Goal: Task Accomplishment & Management: Manage account settings

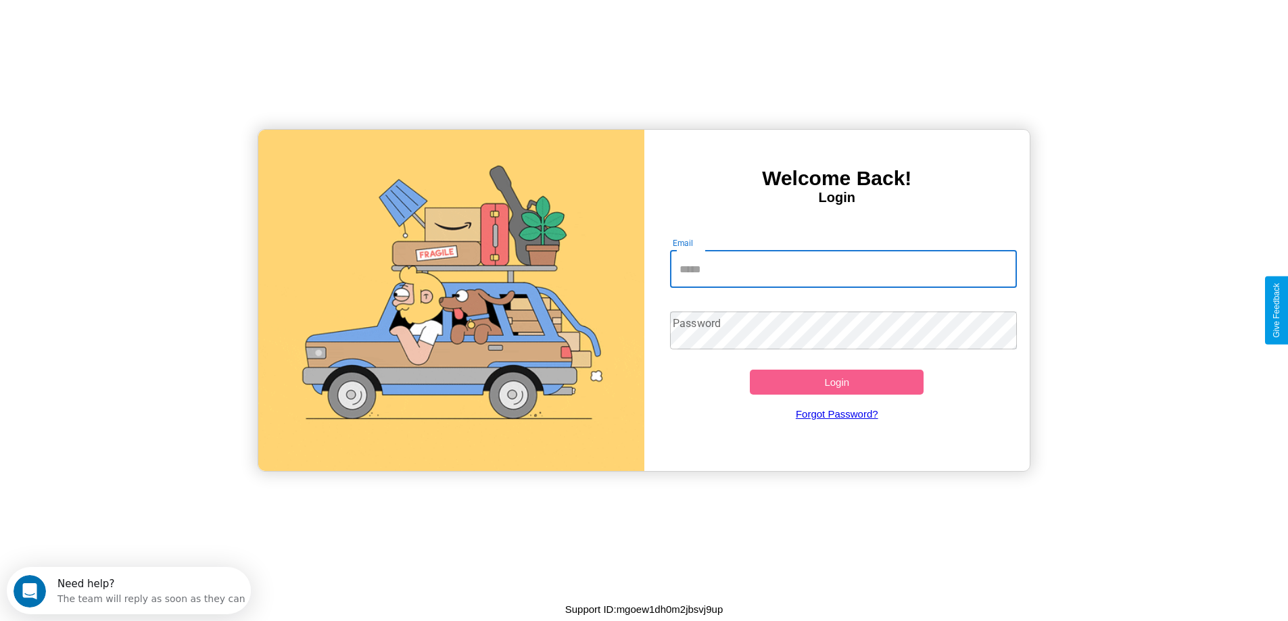
click at [843, 269] on input "Email" at bounding box center [843, 269] width 347 height 38
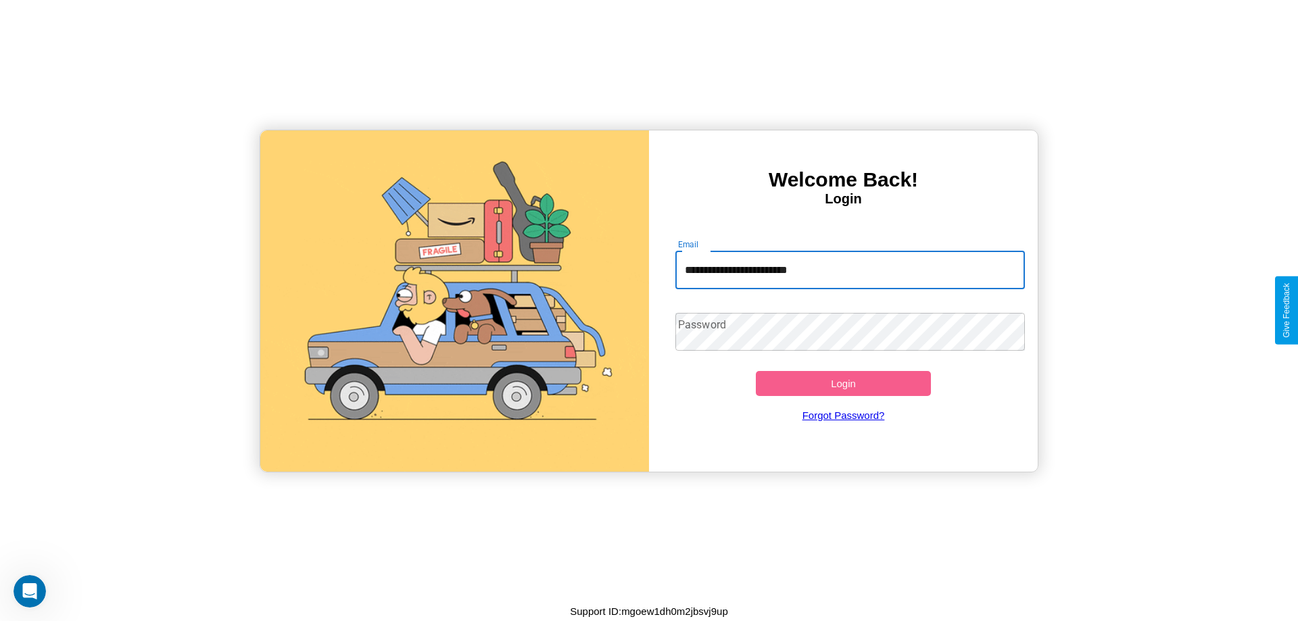
type input "**********"
click at [843, 383] on button "Login" at bounding box center [843, 383] width 175 height 25
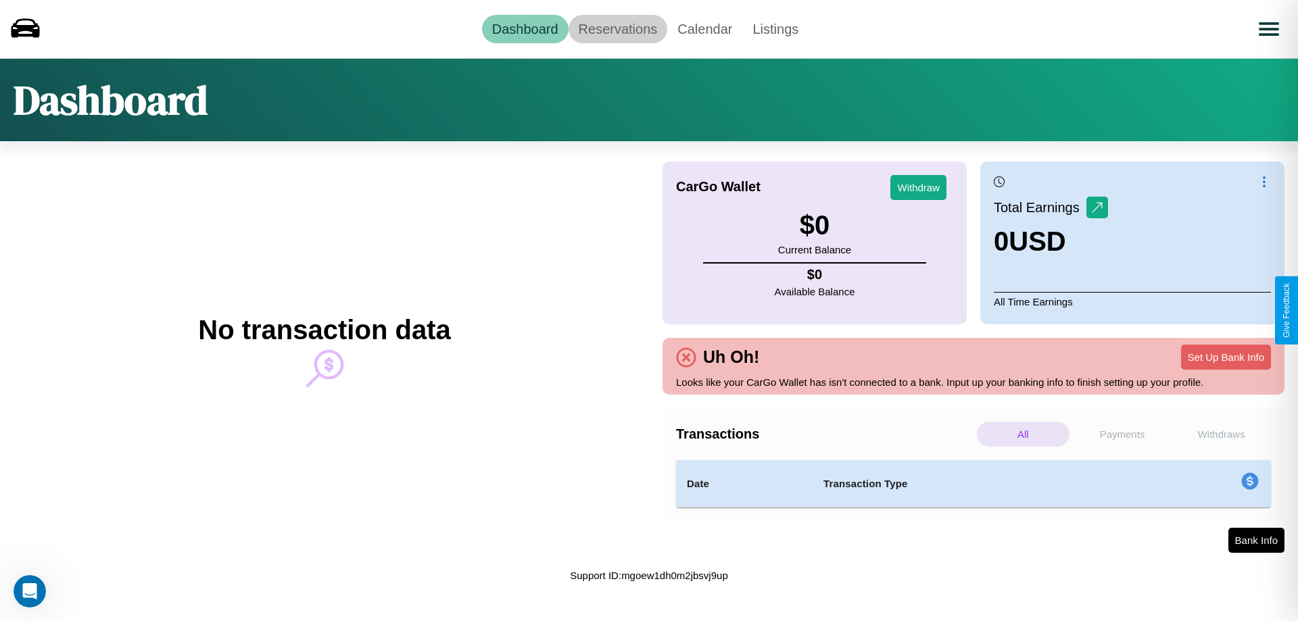
click at [617, 28] on link "Reservations" at bounding box center [618, 29] width 99 height 28
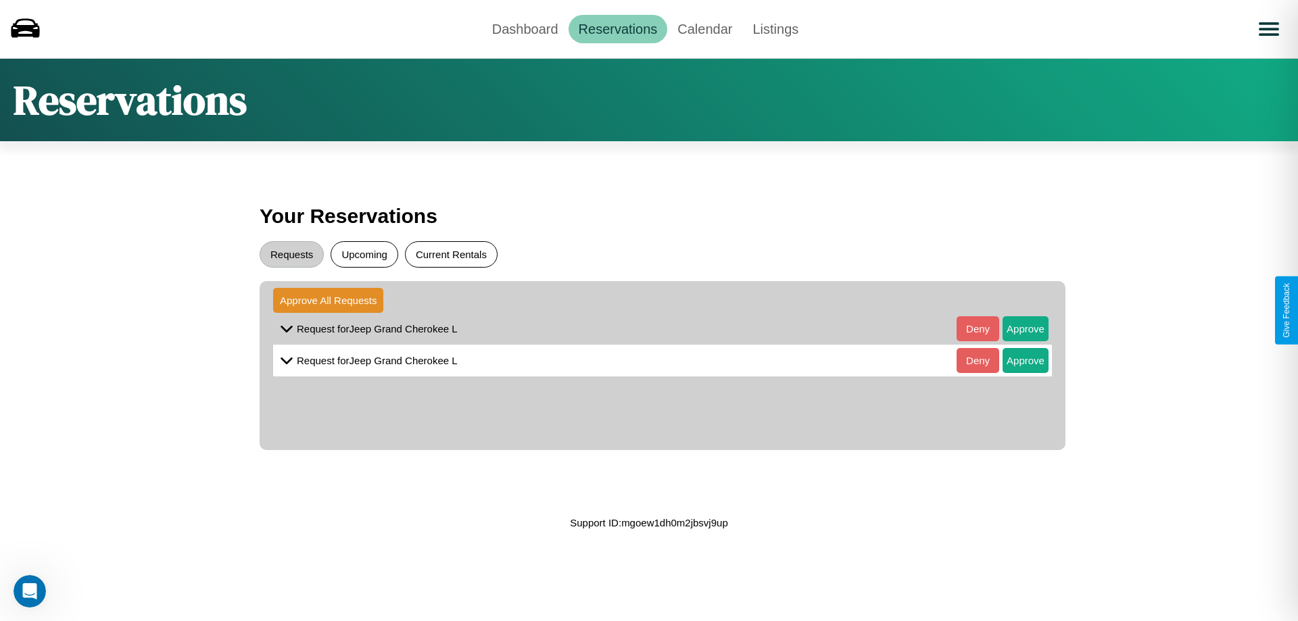
click at [451, 254] on button "Current Rentals" at bounding box center [451, 254] width 93 height 26
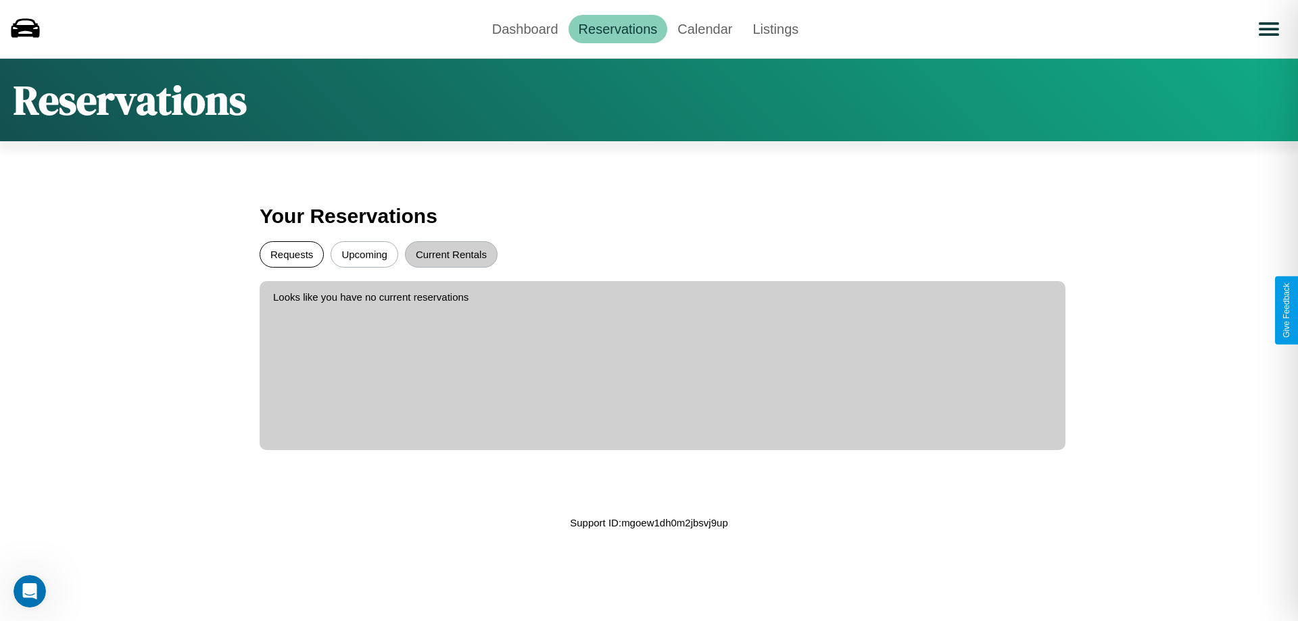
click at [291, 254] on button "Requests" at bounding box center [292, 254] width 64 height 26
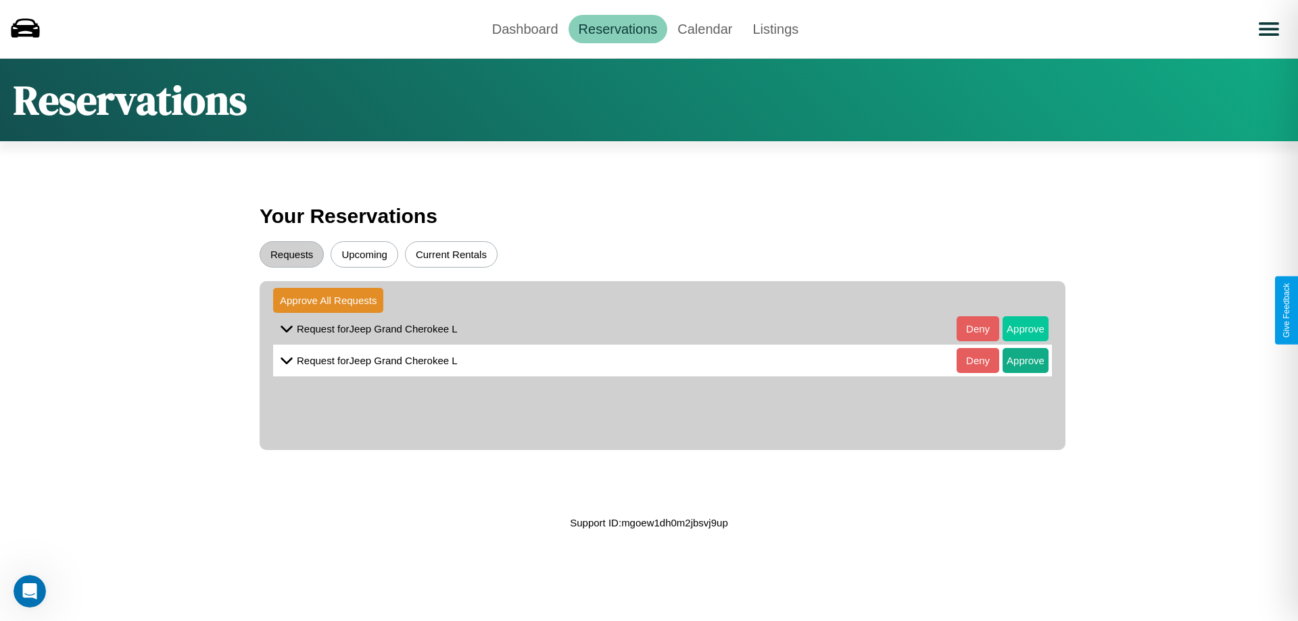
click at [1016, 329] on button "Approve" at bounding box center [1026, 328] width 46 height 25
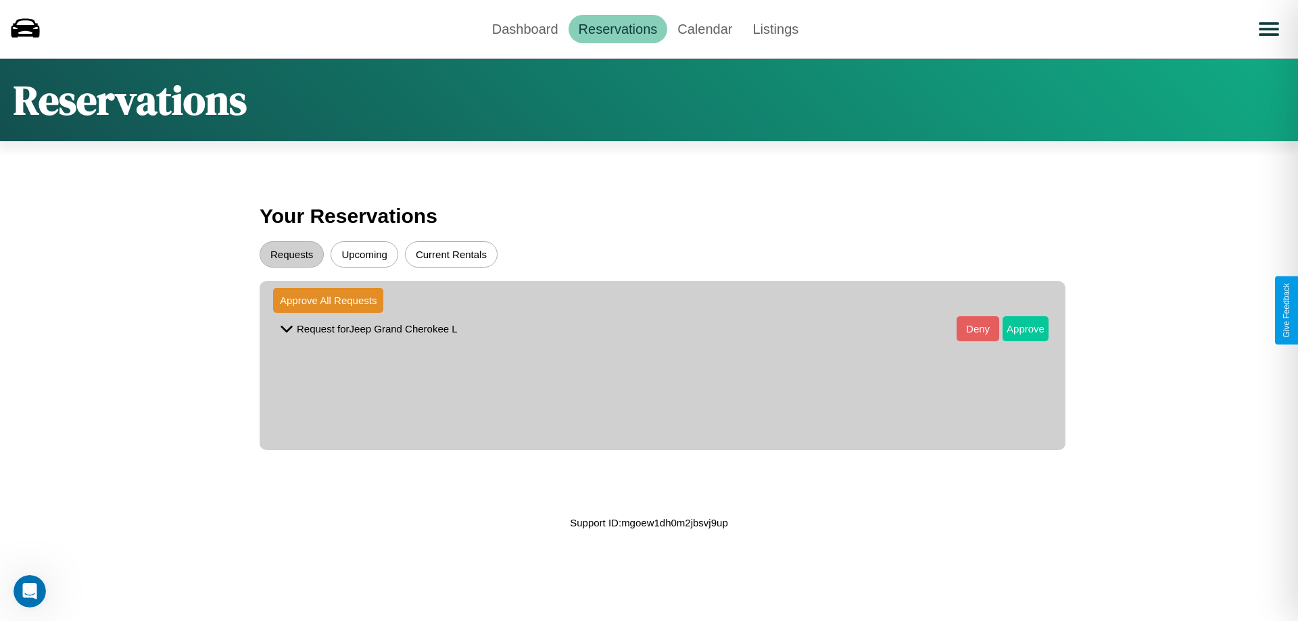
click at [1016, 329] on button "Approve" at bounding box center [1026, 328] width 46 height 25
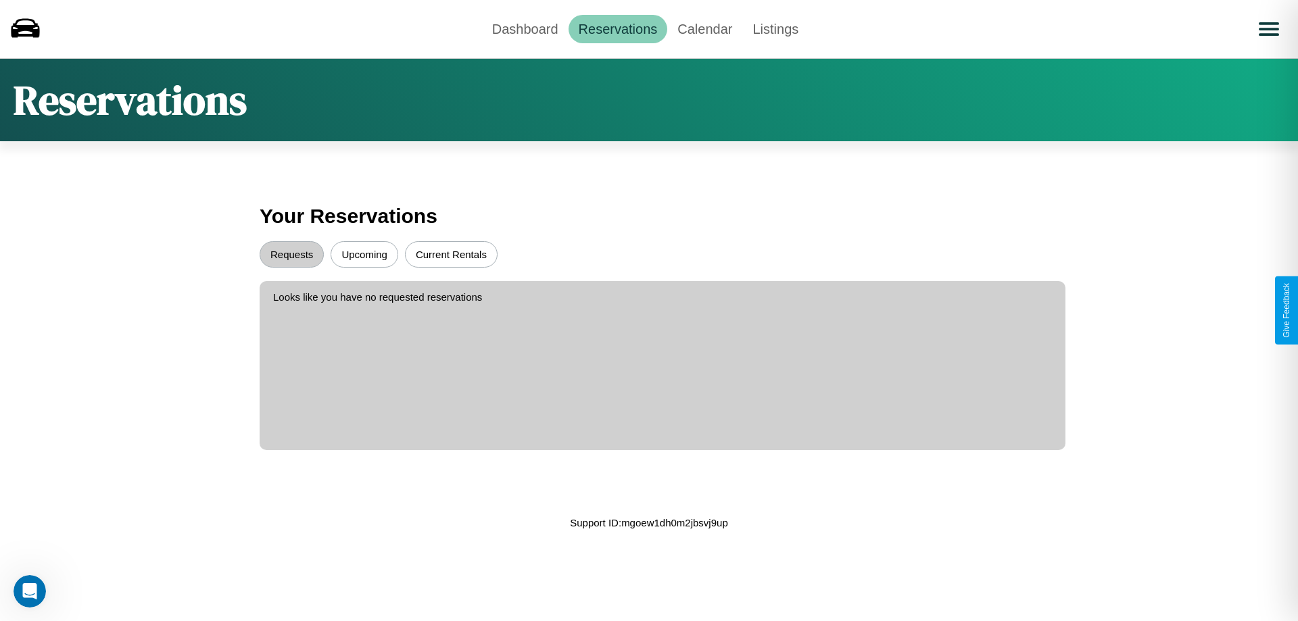
click at [364, 254] on button "Upcoming" at bounding box center [365, 254] width 68 height 26
click at [525, 28] on link "Dashboard" at bounding box center [525, 29] width 87 height 28
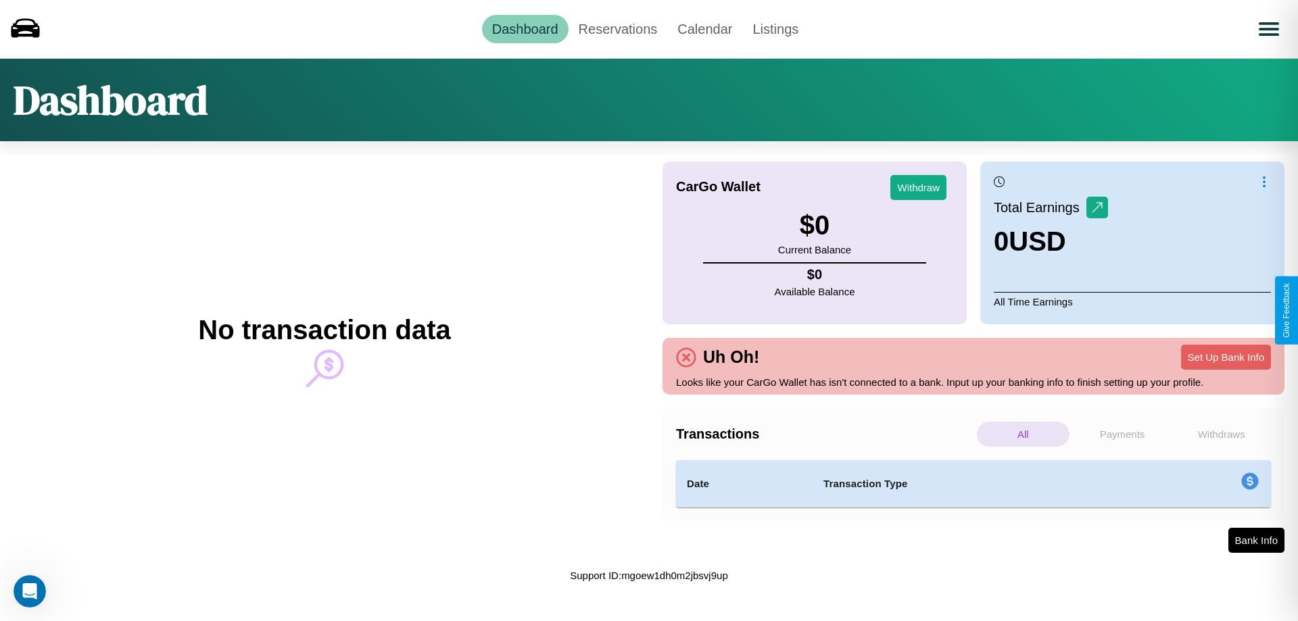
click at [1221, 434] on p "Withdraws" at bounding box center [1221, 434] width 93 height 25
click at [1023, 434] on p "All" at bounding box center [1023, 434] width 93 height 25
